Goal: Navigation & Orientation: Find specific page/section

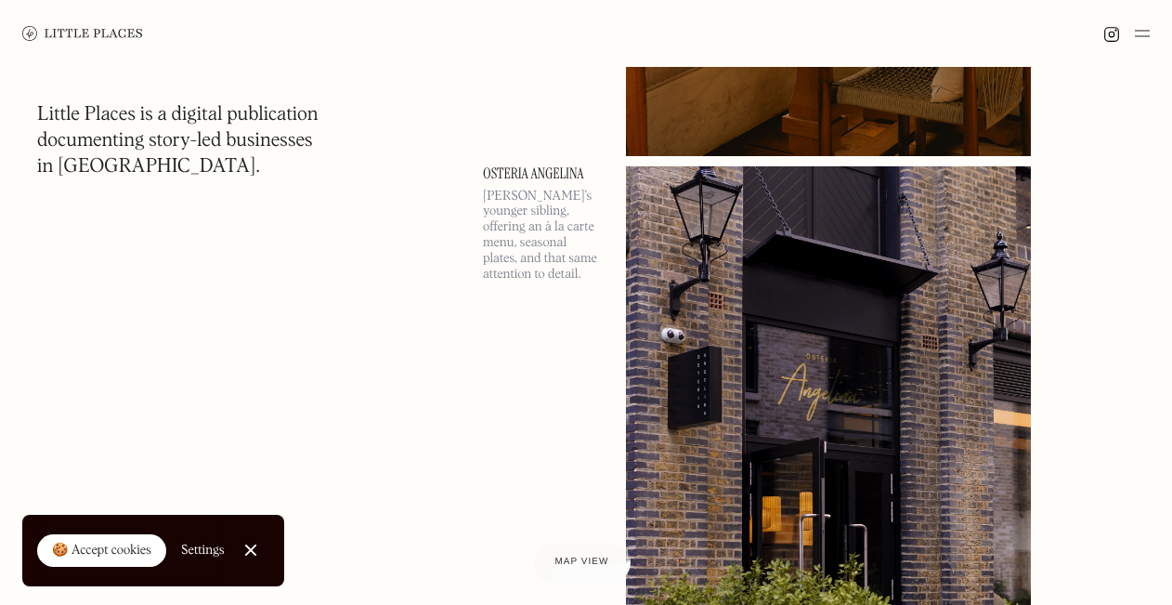
scroll to position [7343, 0]
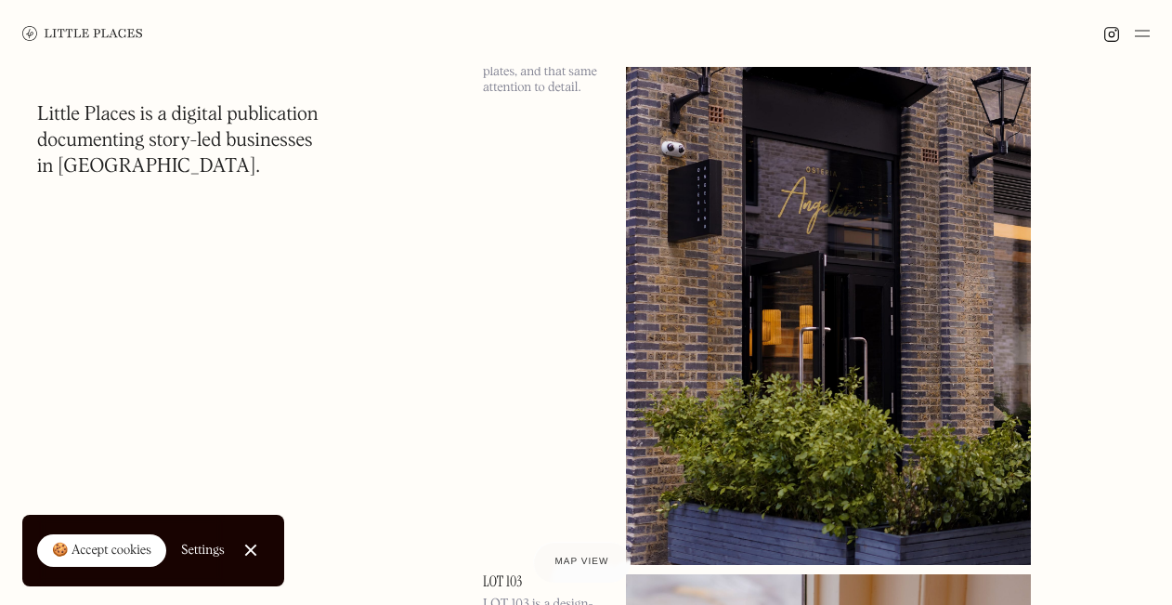
click at [1140, 29] on img at bounding box center [1142, 33] width 15 height 22
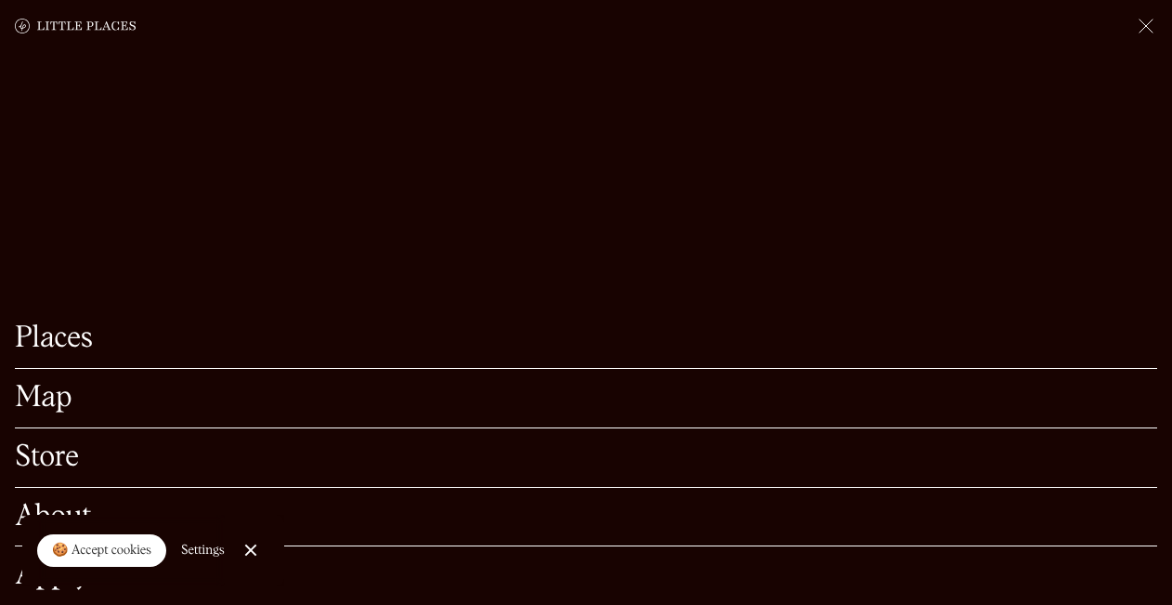
scroll to position [7405, 0]
click at [251, 548] on link "Close Cookie Popup" at bounding box center [250, 549] width 37 height 37
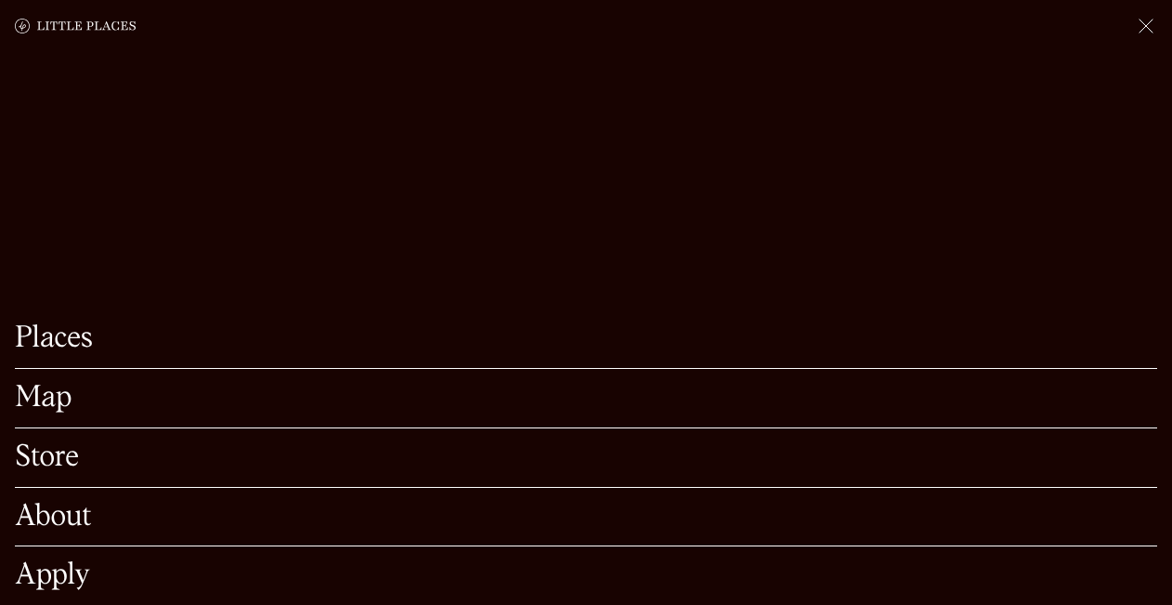
scroll to position [7781, 0]
click at [114, 64] on div "Places Map Store About Apply" at bounding box center [586, 302] width 1172 height 605
click at [997, 210] on div "Places Map Store About Apply" at bounding box center [586, 302] width 1172 height 605
click at [1140, 23] on img at bounding box center [1146, 26] width 22 height 22
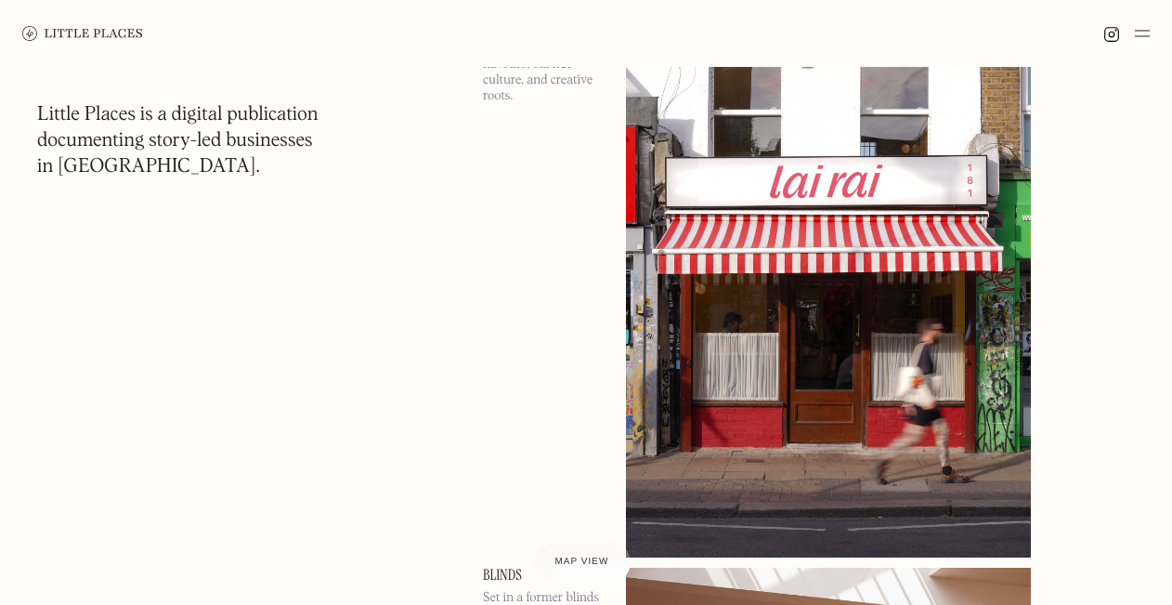
scroll to position [11565, 0]
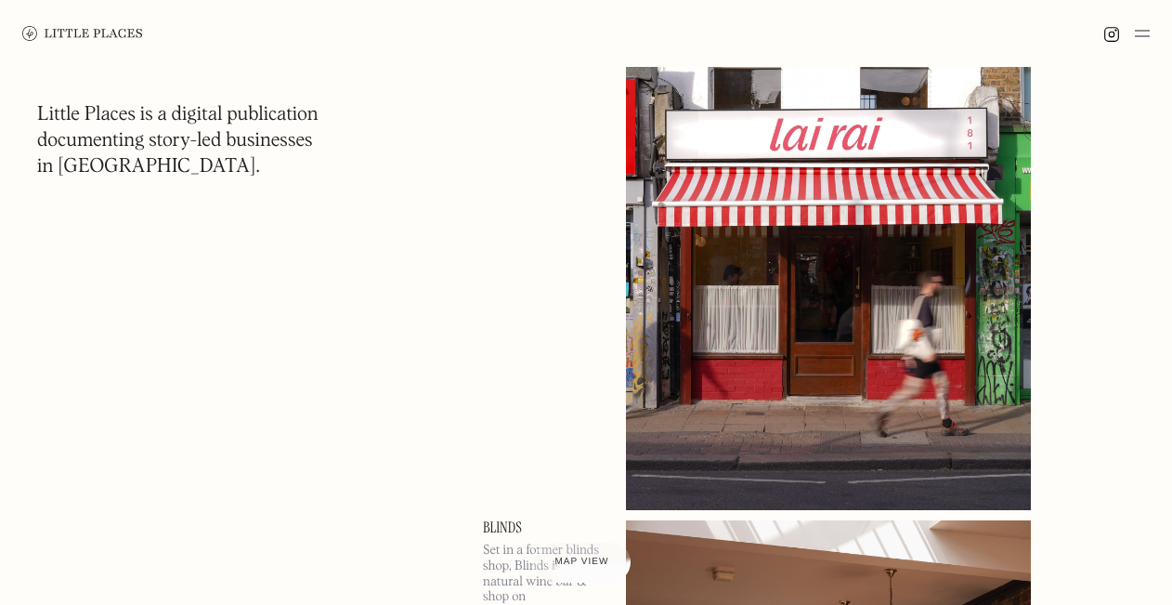
click at [33, 26] on img at bounding box center [82, 33] width 121 height 15
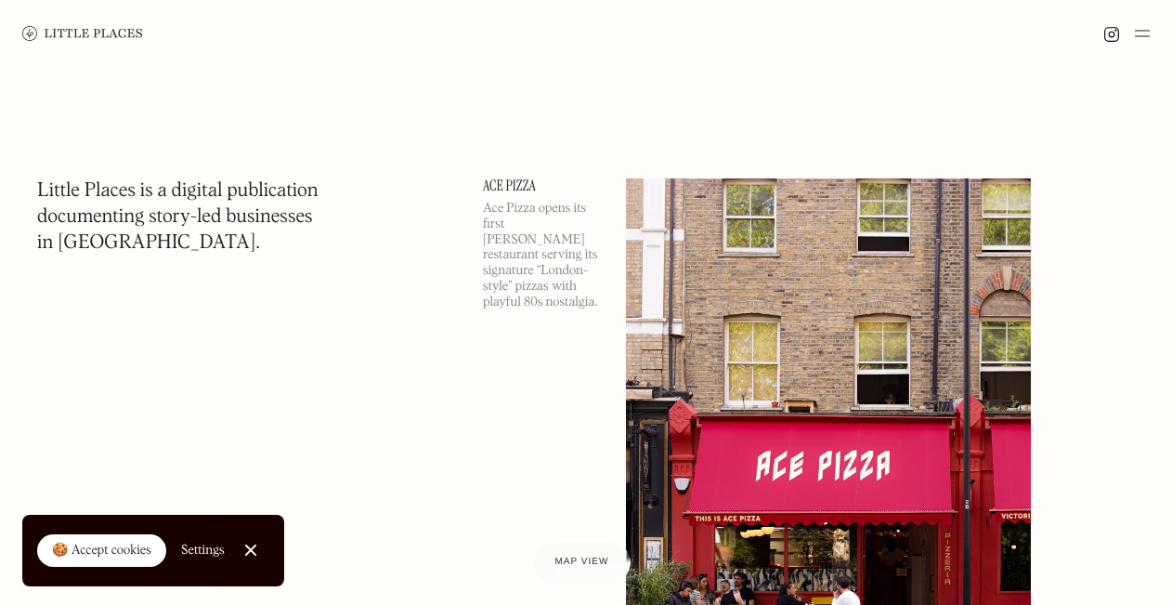
click at [252, 549] on link "Close Cookie Popup" at bounding box center [250, 549] width 37 height 37
